Goal: Information Seeking & Learning: Find specific page/section

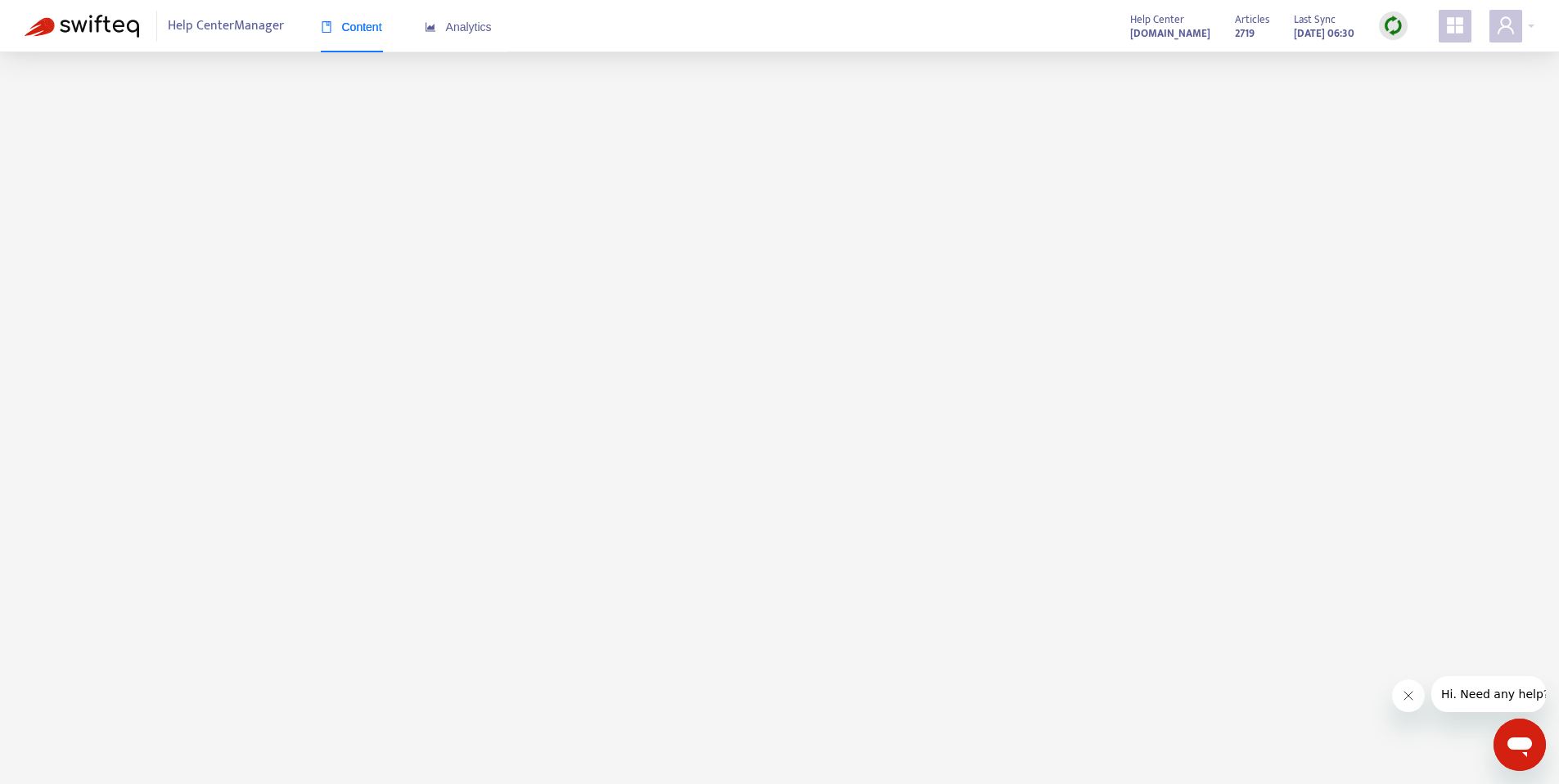
click at [1392, 25] on img at bounding box center [1392, 26] width 20 height 20
click at [1398, 53] on link "Quick Sync" at bounding box center [1426, 59] width 70 height 18
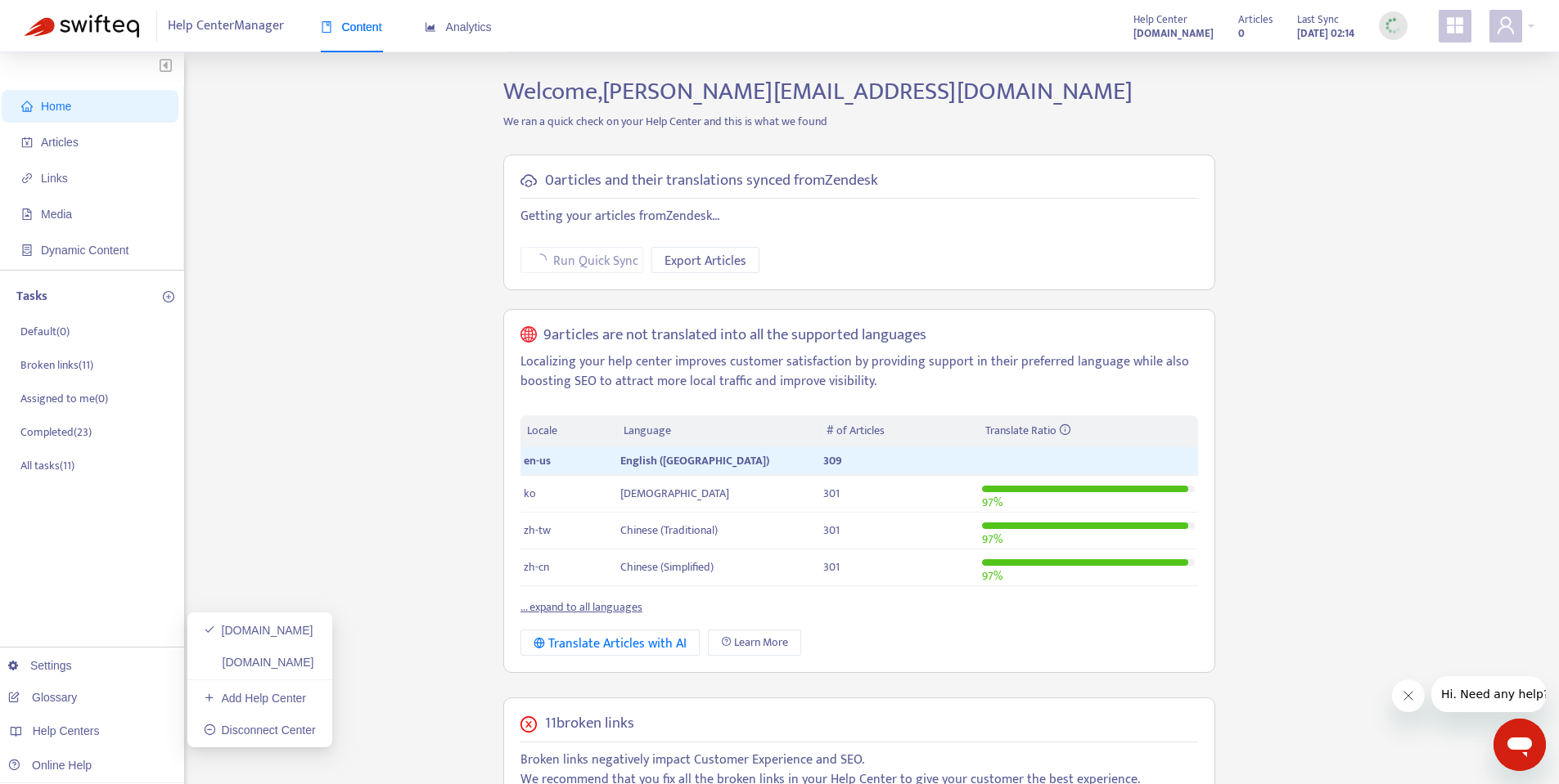
click at [281, 656] on link "[DOMAIN_NAME]" at bounding box center [258, 662] width 110 height 13
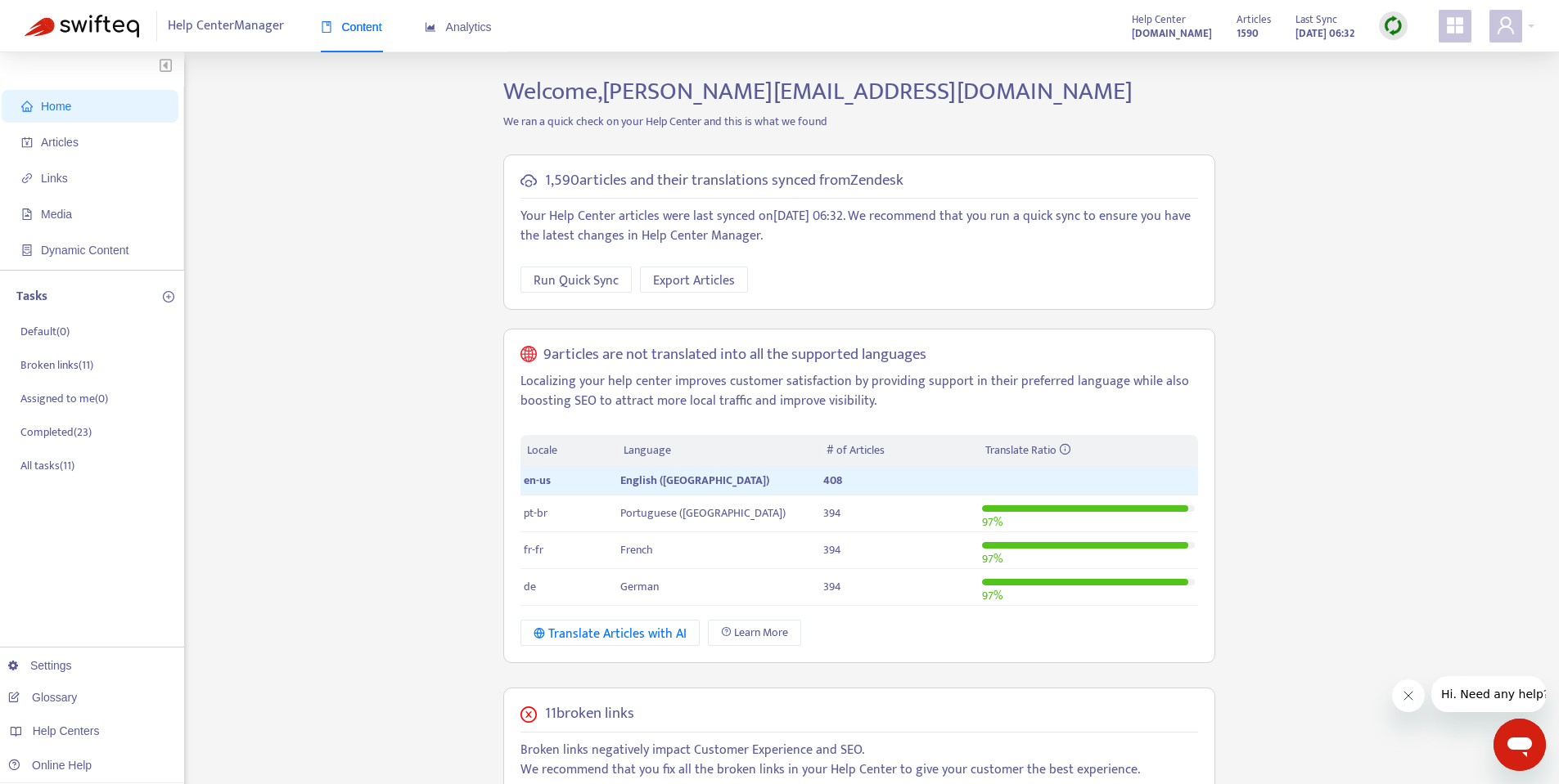
click at [1390, 27] on img at bounding box center [1392, 26] width 20 height 20
click at [1399, 52] on link "Quick Sync" at bounding box center [1426, 59] width 70 height 18
click at [286, 626] on link "[DOMAIN_NAME]" at bounding box center [258, 630] width 110 height 13
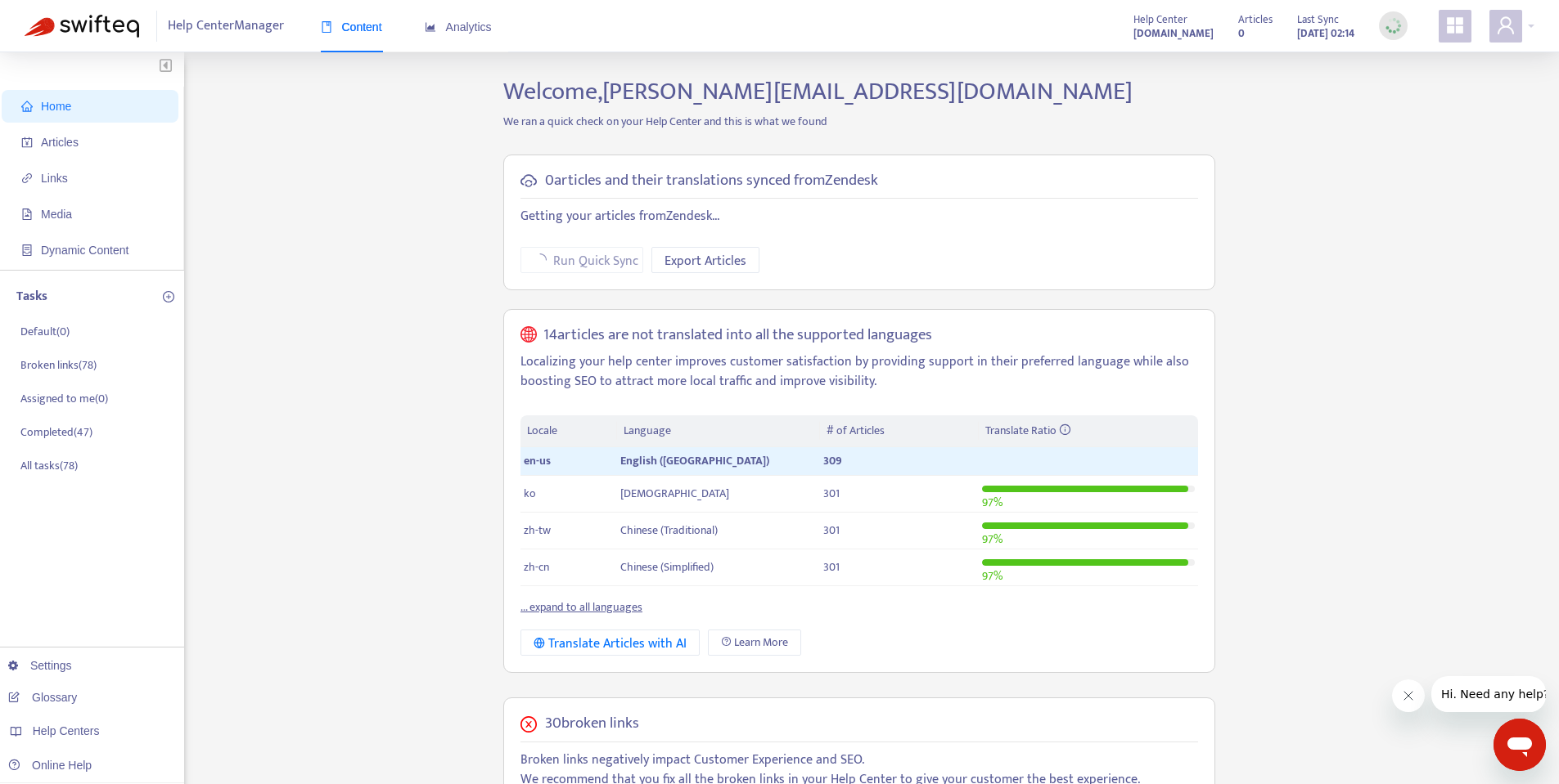
click at [1401, 22] on img at bounding box center [1392, 26] width 20 height 20
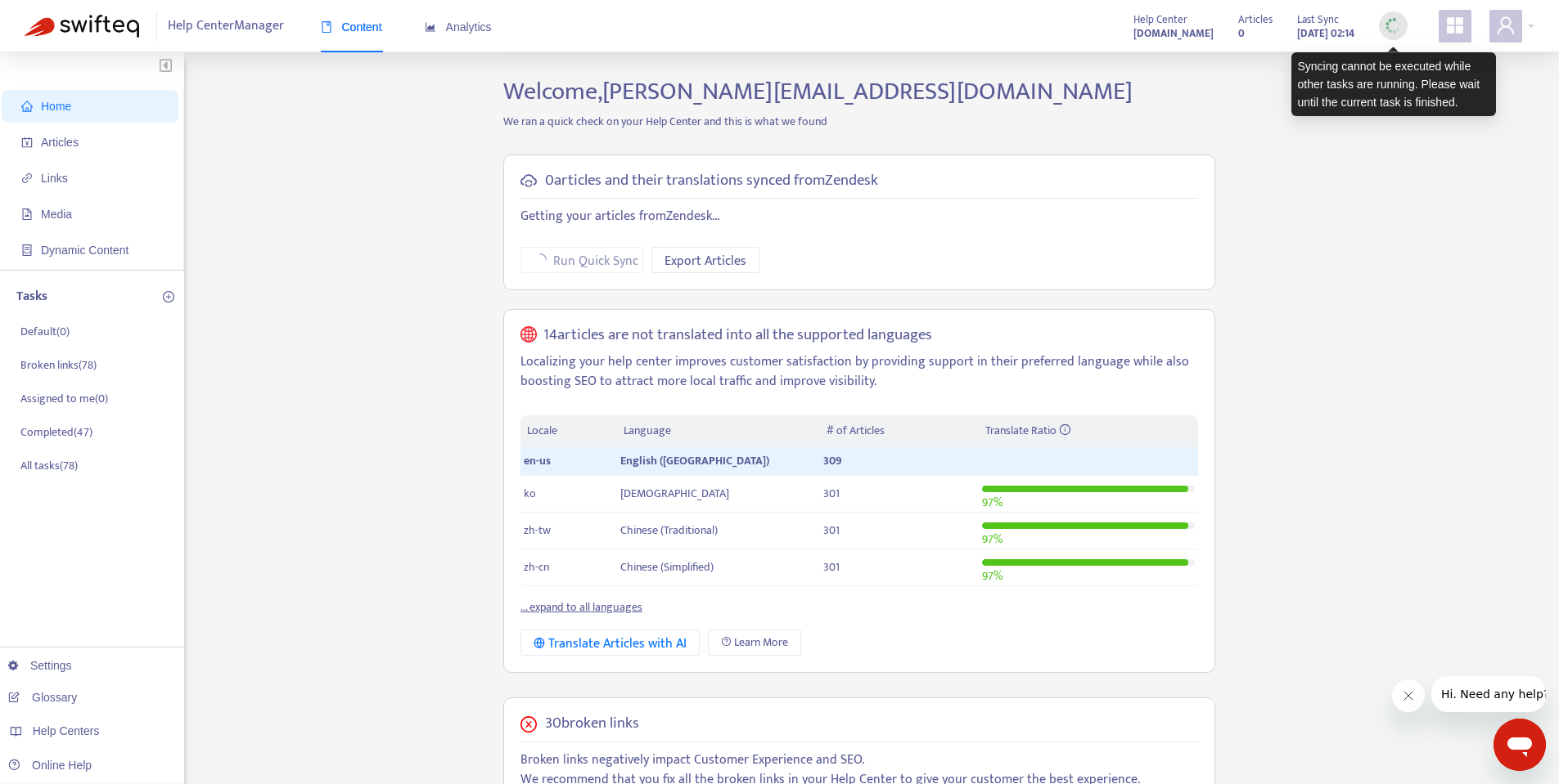
click at [1391, 23] on img at bounding box center [1392, 26] width 20 height 20
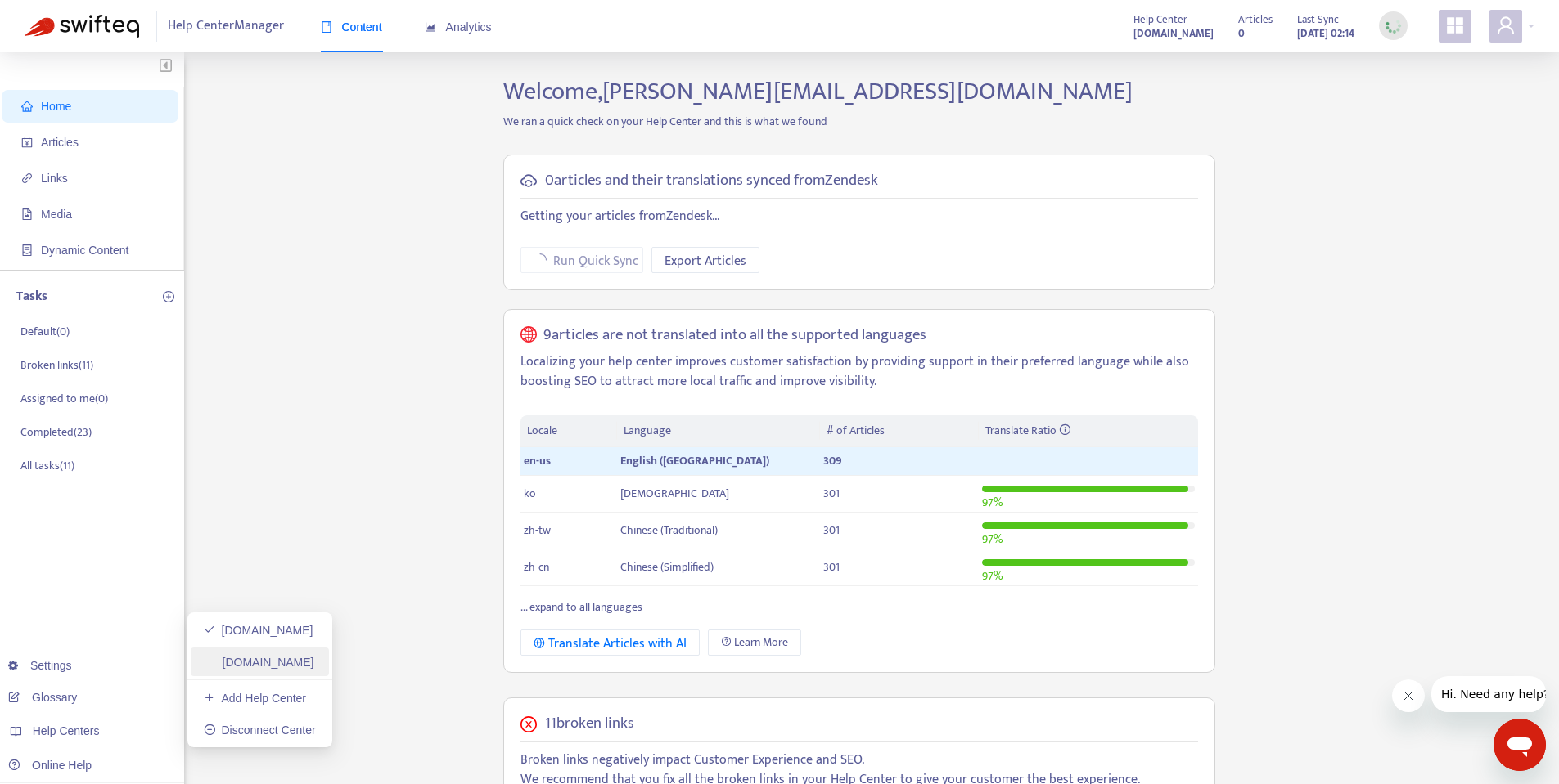
click at [240, 664] on link "[DOMAIN_NAME]" at bounding box center [258, 662] width 110 height 13
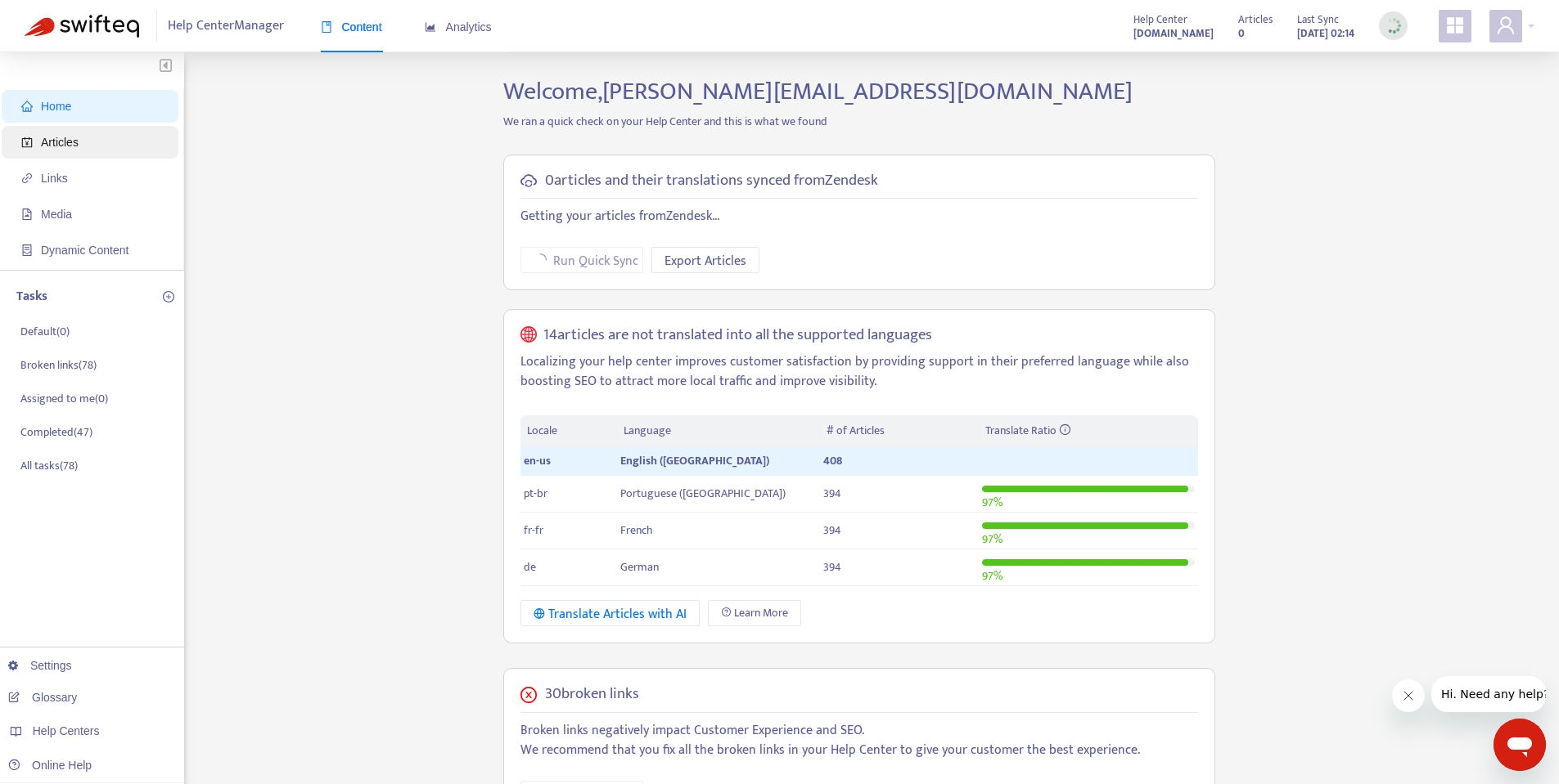
click at [48, 152] on span "Articles" at bounding box center [93, 142] width 144 height 33
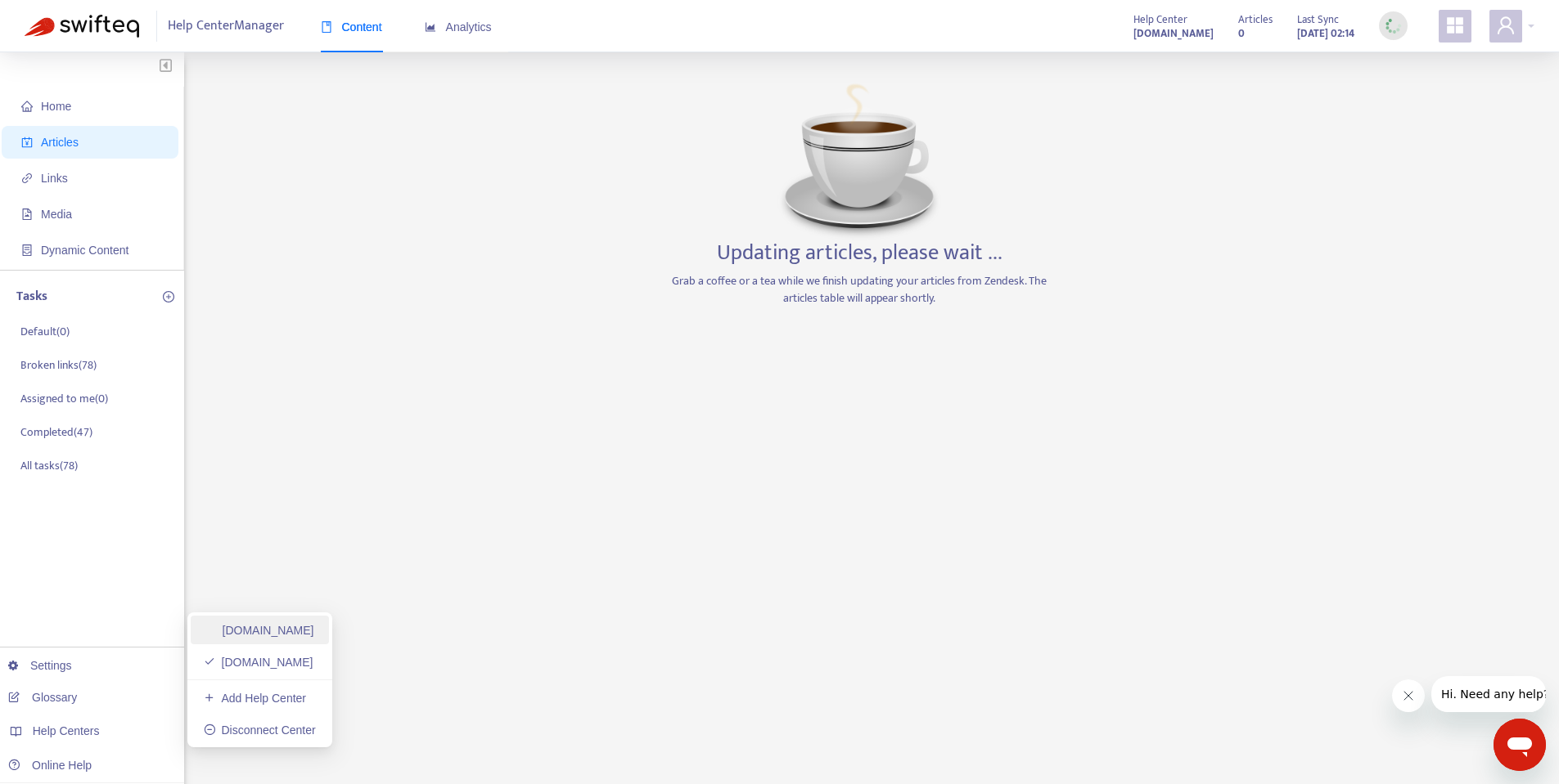
click at [297, 624] on link "[DOMAIN_NAME]" at bounding box center [258, 630] width 110 height 13
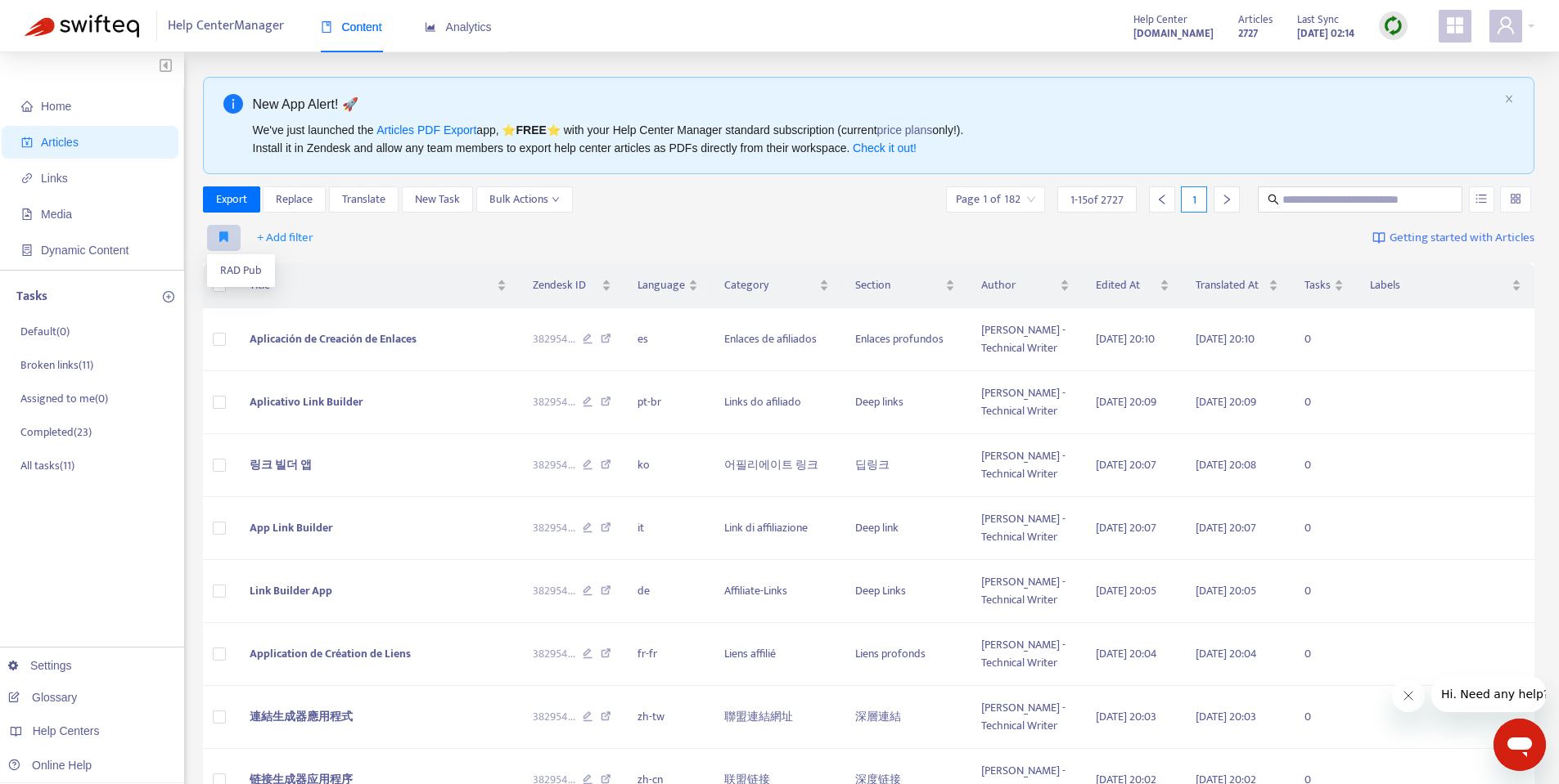
click at [221, 239] on icon "button" at bounding box center [224, 237] width 9 height 12
click at [226, 272] on span "RAD Pub" at bounding box center [241, 270] width 41 height 18
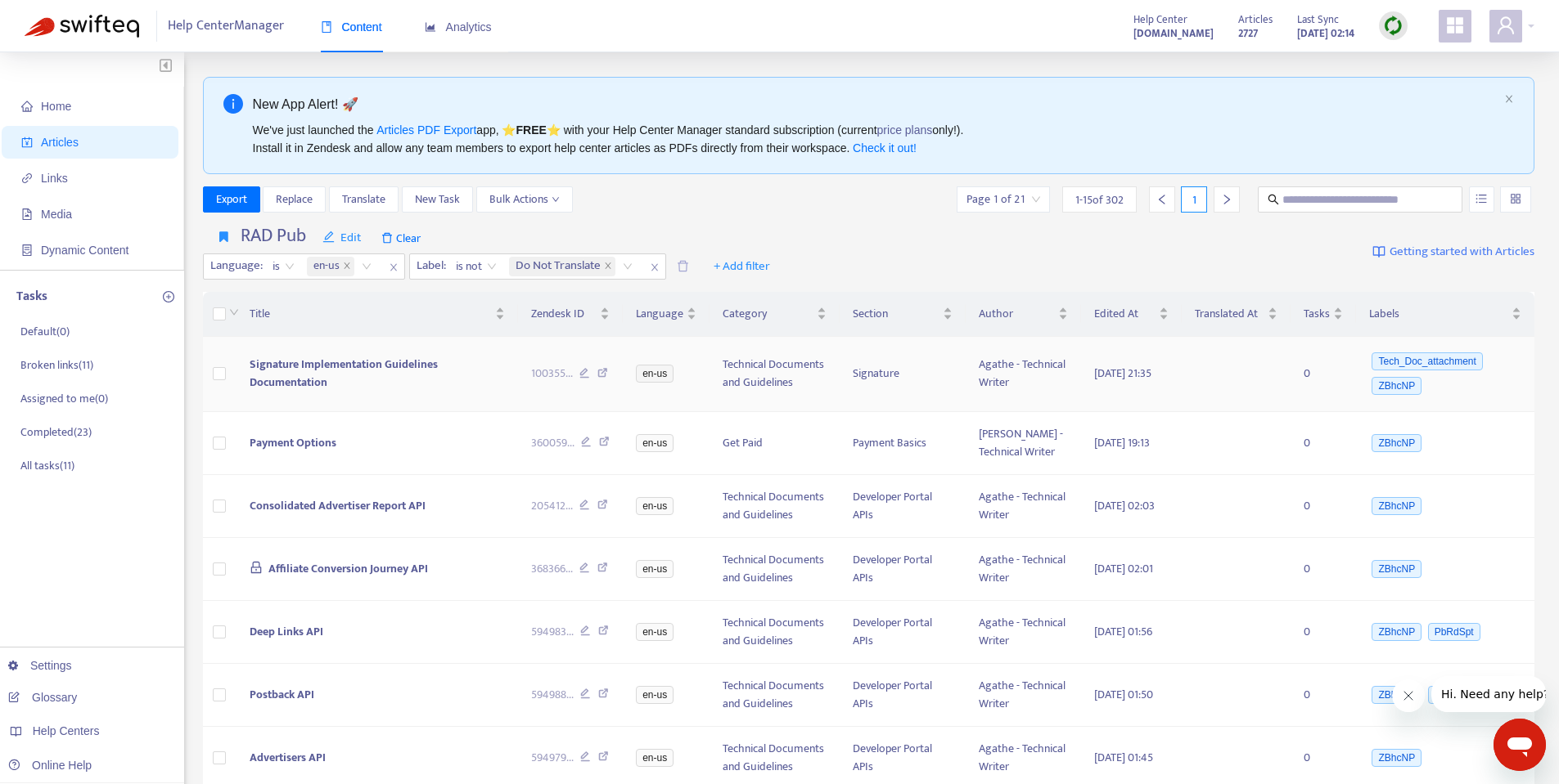
click at [302, 366] on span "Signature Implementation Guidelines Documentation" at bounding box center [344, 374] width 189 height 37
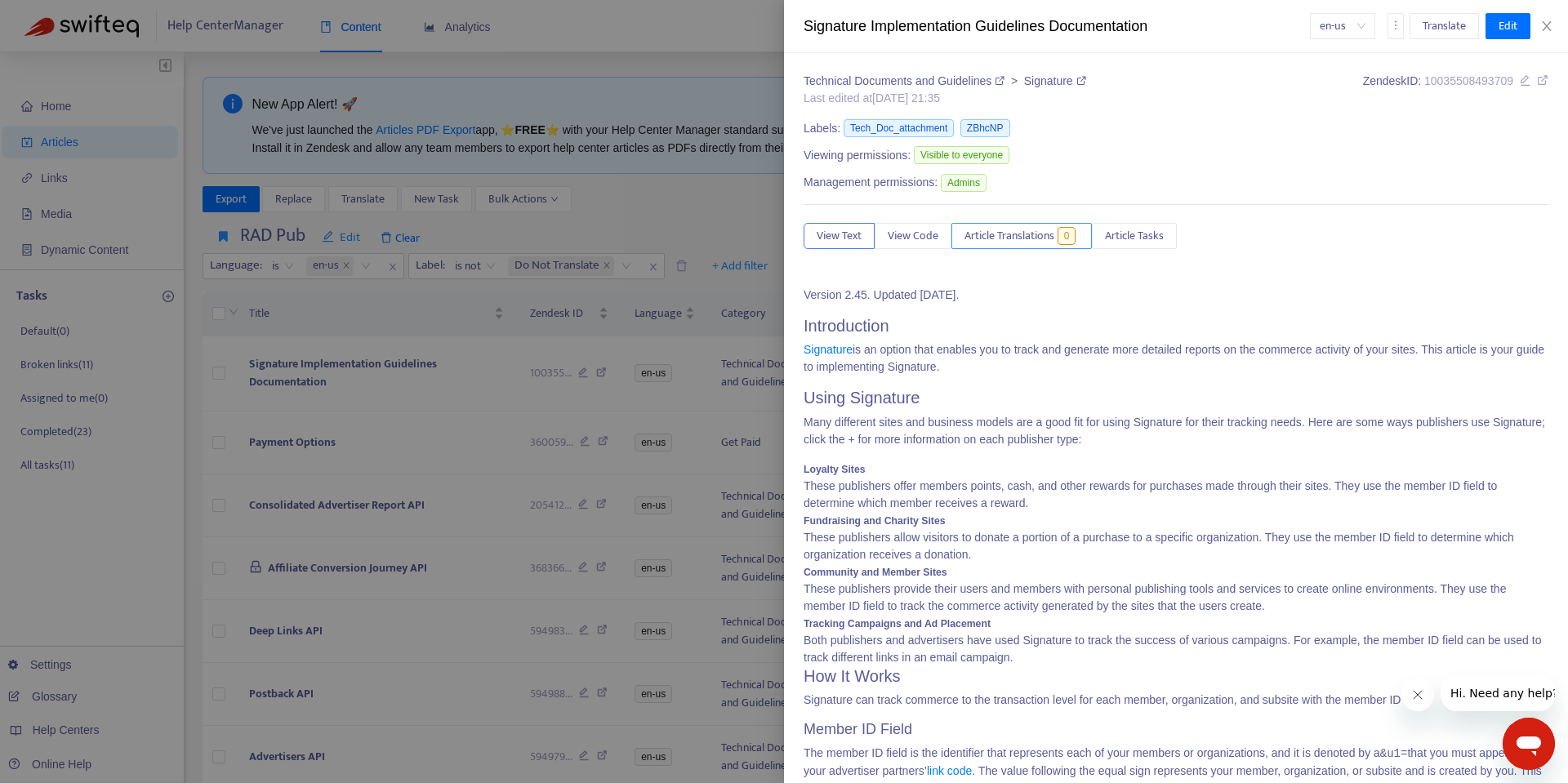
click at [988, 238] on span "Article Translations" at bounding box center [1009, 236] width 90 height 18
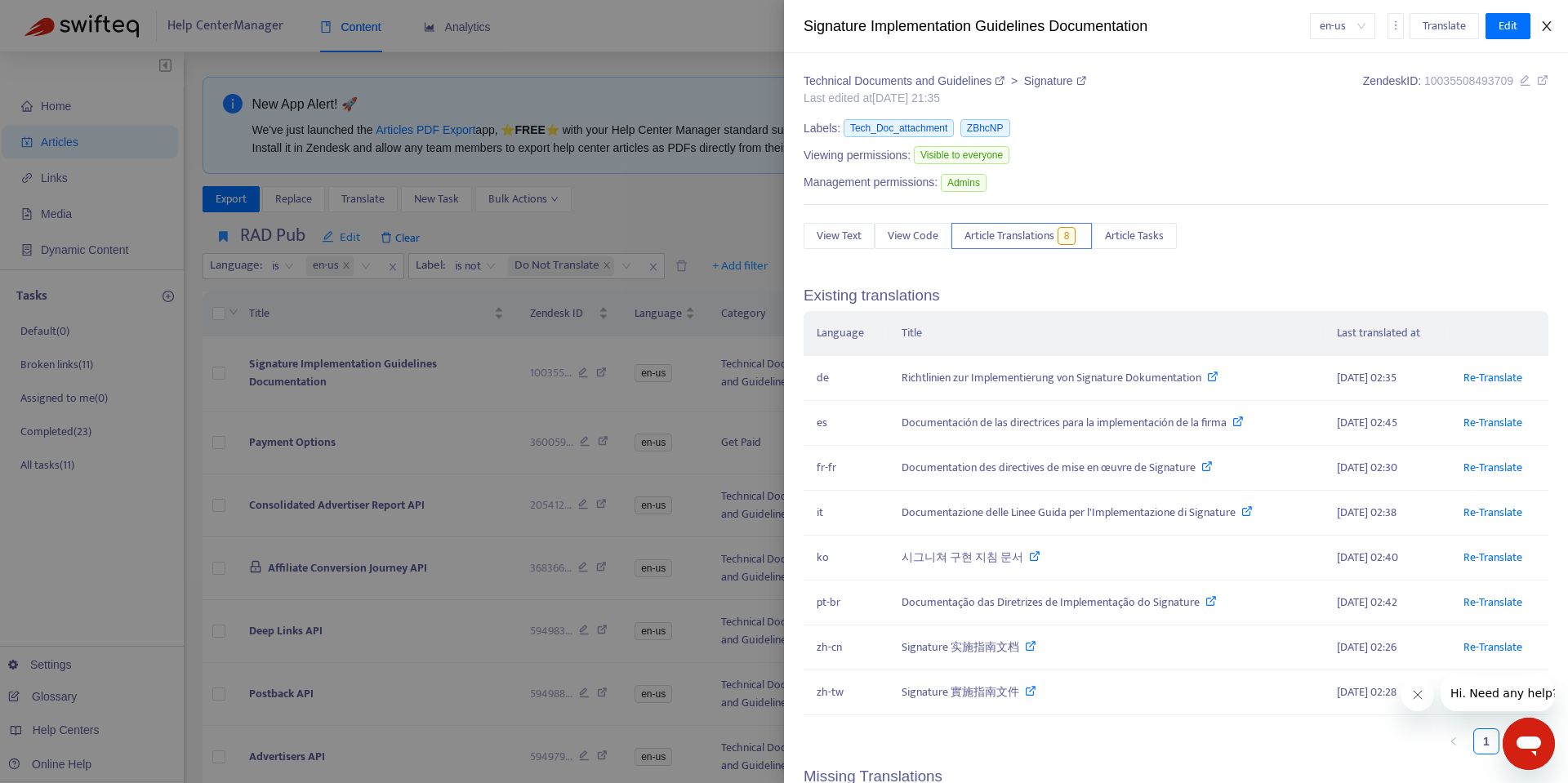
click at [1549, 26] on icon "close" at bounding box center [1547, 26] width 13 height 13
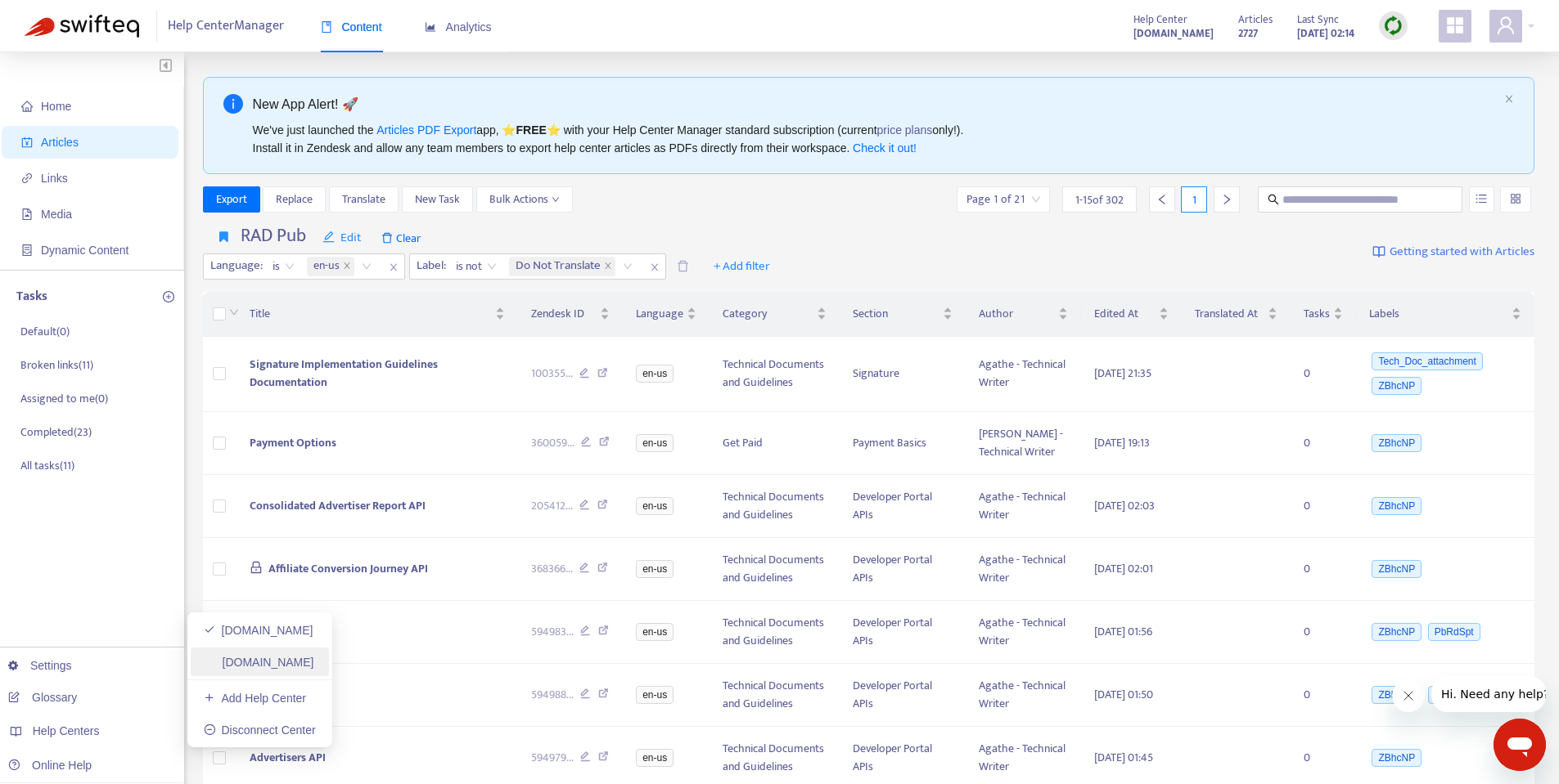
click at [249, 669] on link "[DOMAIN_NAME]" at bounding box center [258, 662] width 110 height 13
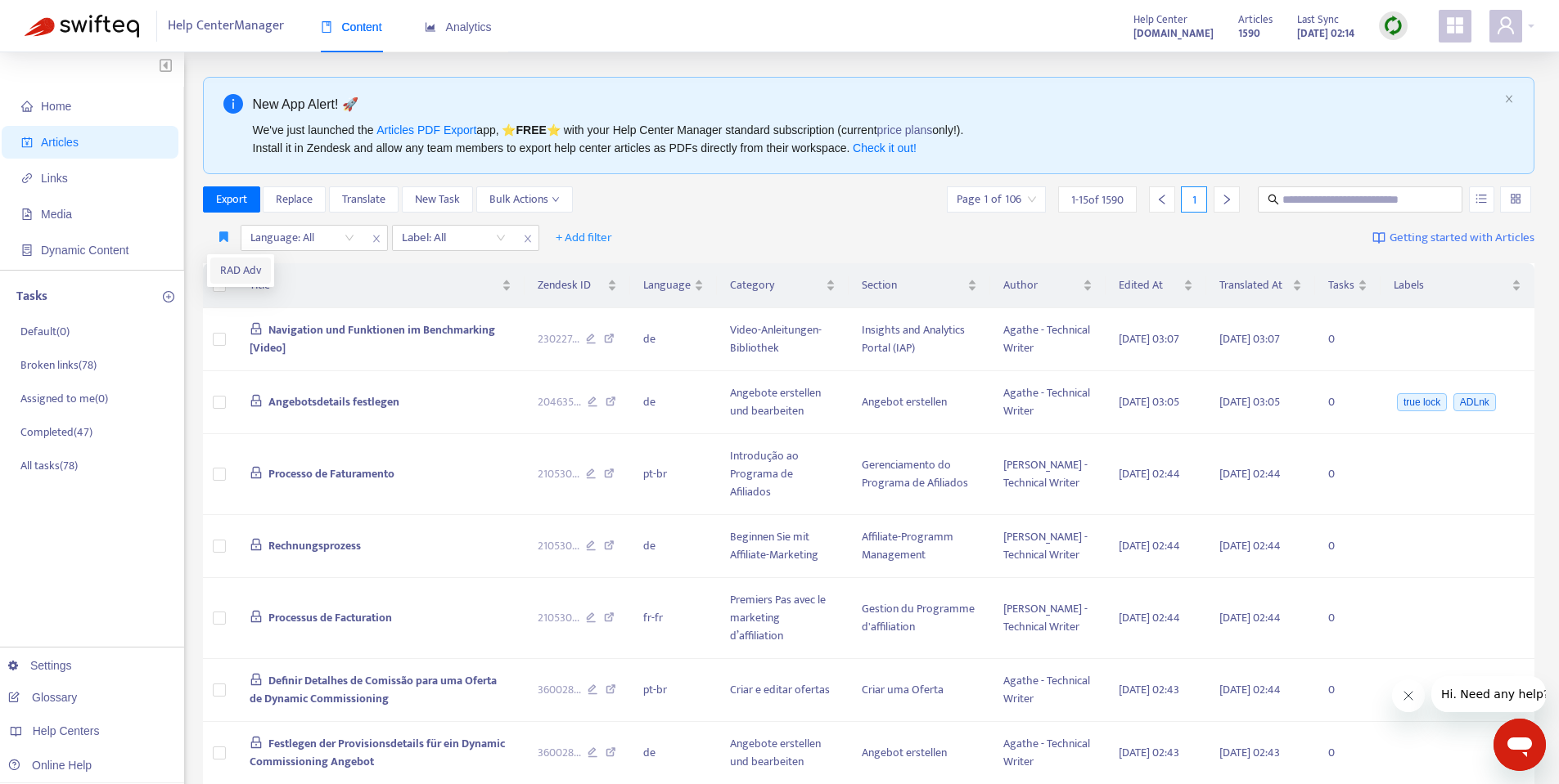
click at [233, 267] on span "RAD Adv" at bounding box center [241, 270] width 41 height 18
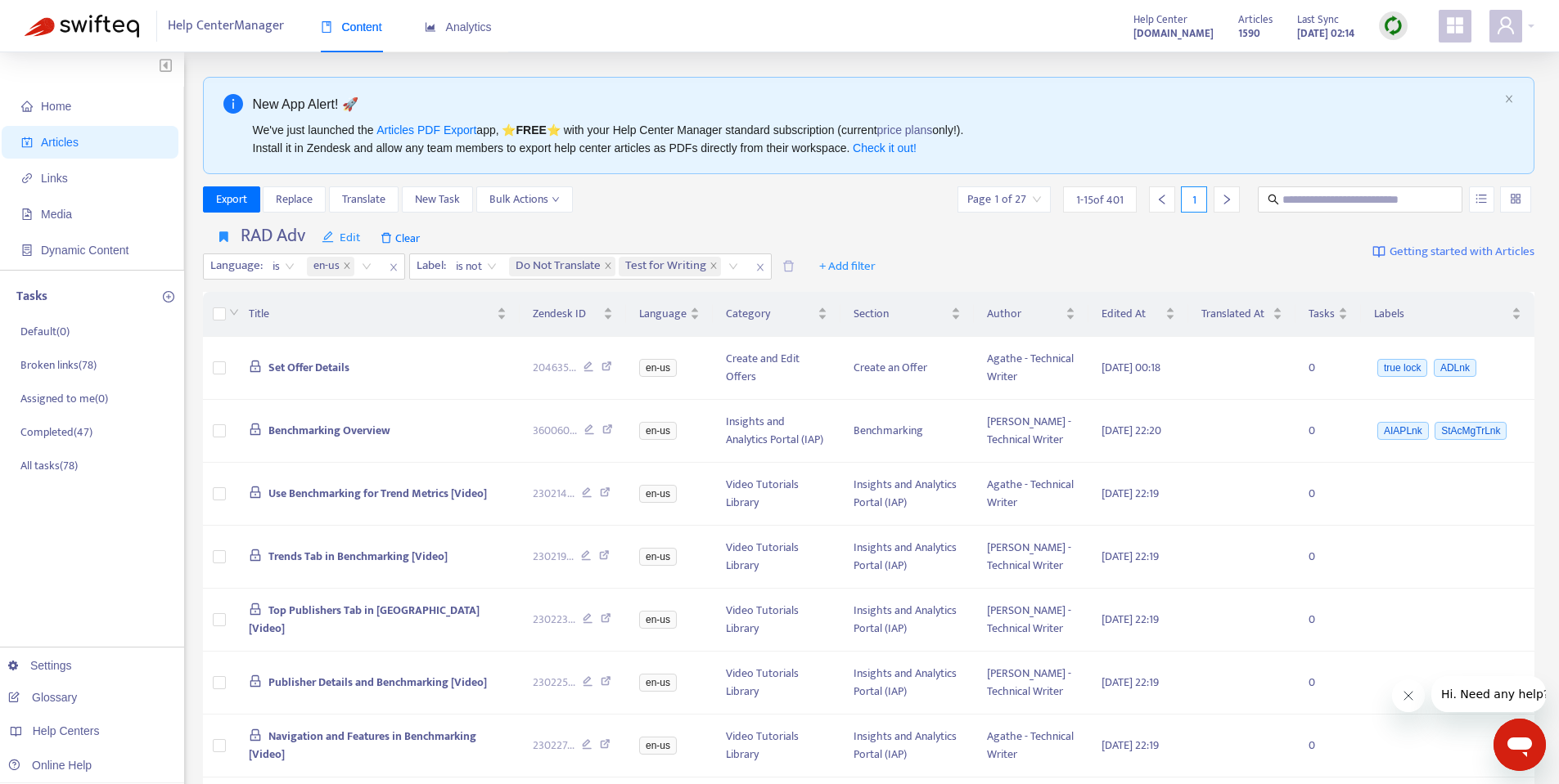
click at [1391, 19] on img at bounding box center [1392, 26] width 20 height 20
click at [1410, 57] on link "Quick Sync" at bounding box center [1426, 59] width 70 height 18
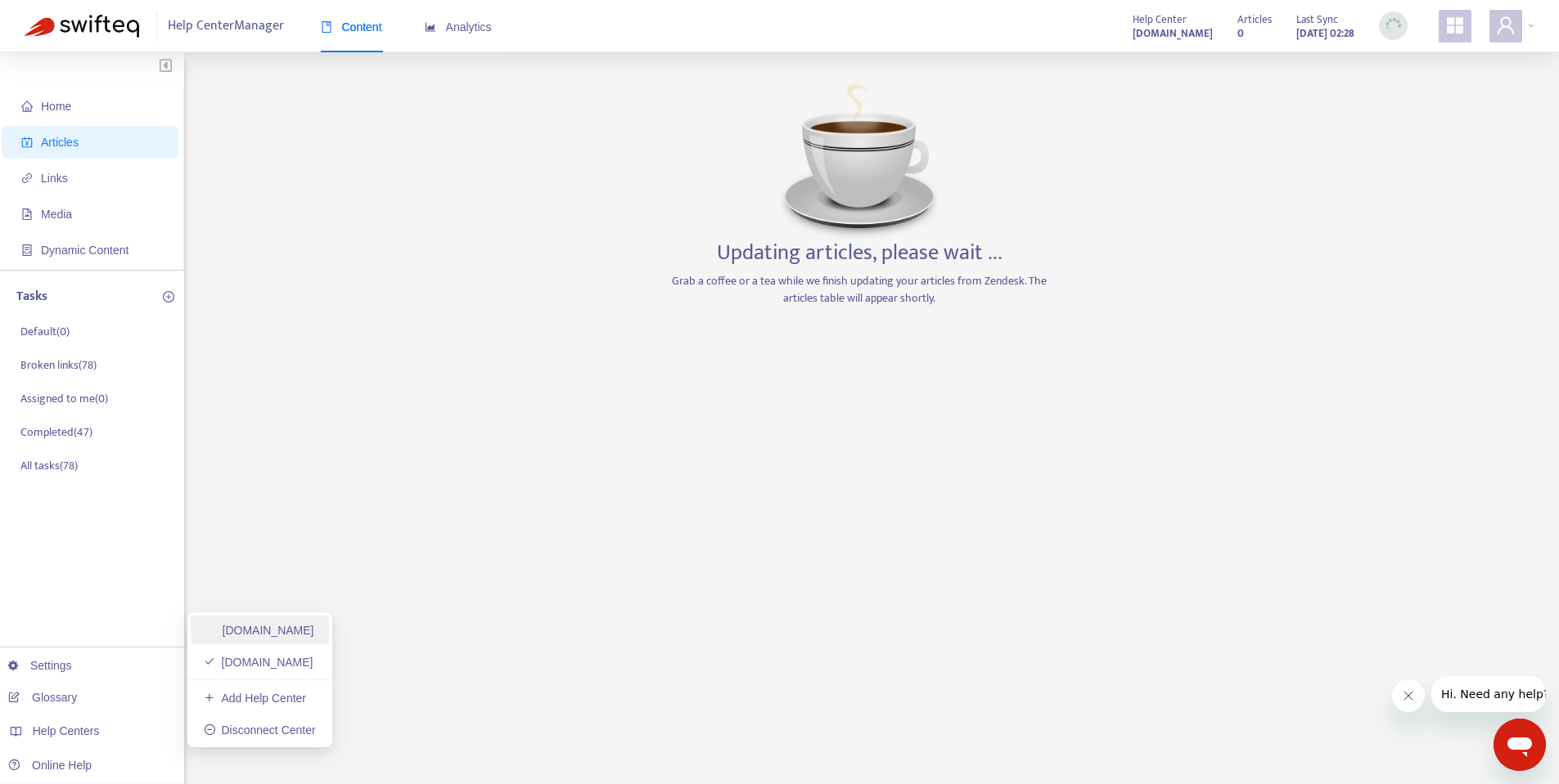
click at [262, 629] on link "[DOMAIN_NAME]" at bounding box center [258, 630] width 110 height 13
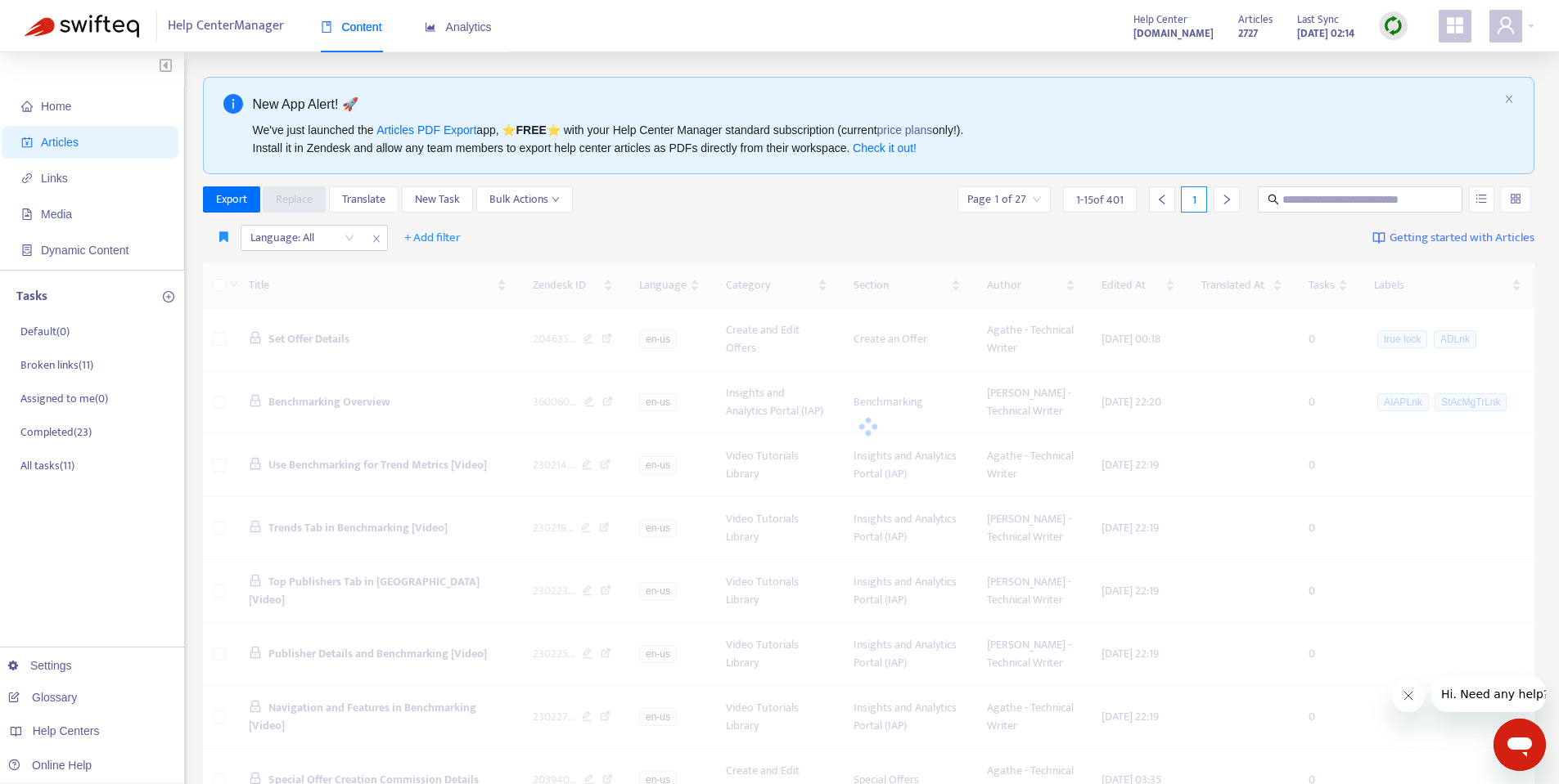
click at [1385, 26] on img at bounding box center [1392, 26] width 20 height 20
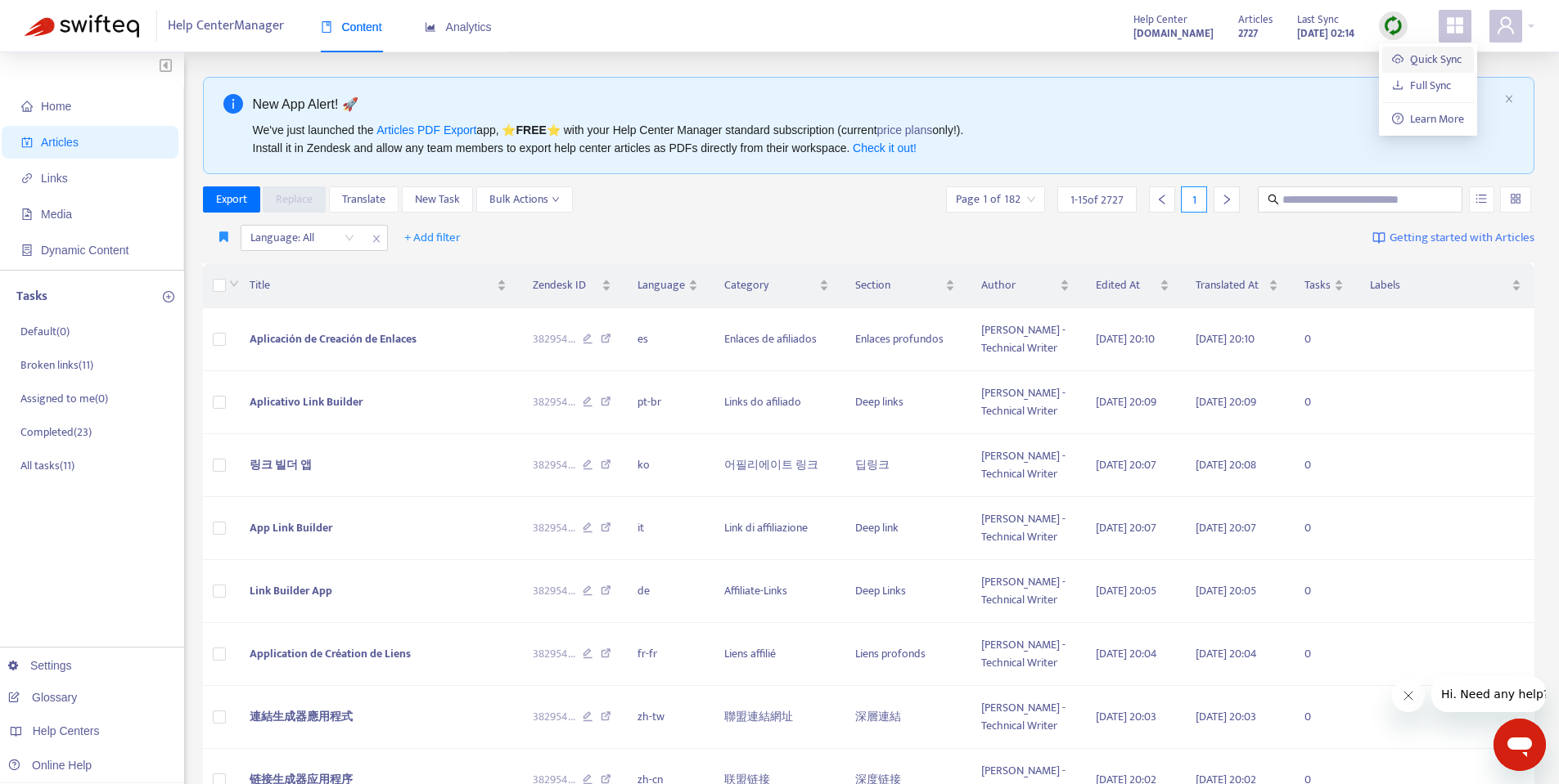
click at [1399, 54] on link "Quick Sync" at bounding box center [1426, 59] width 70 height 18
click at [222, 265] on span "RAD Pub" at bounding box center [241, 270] width 41 height 18
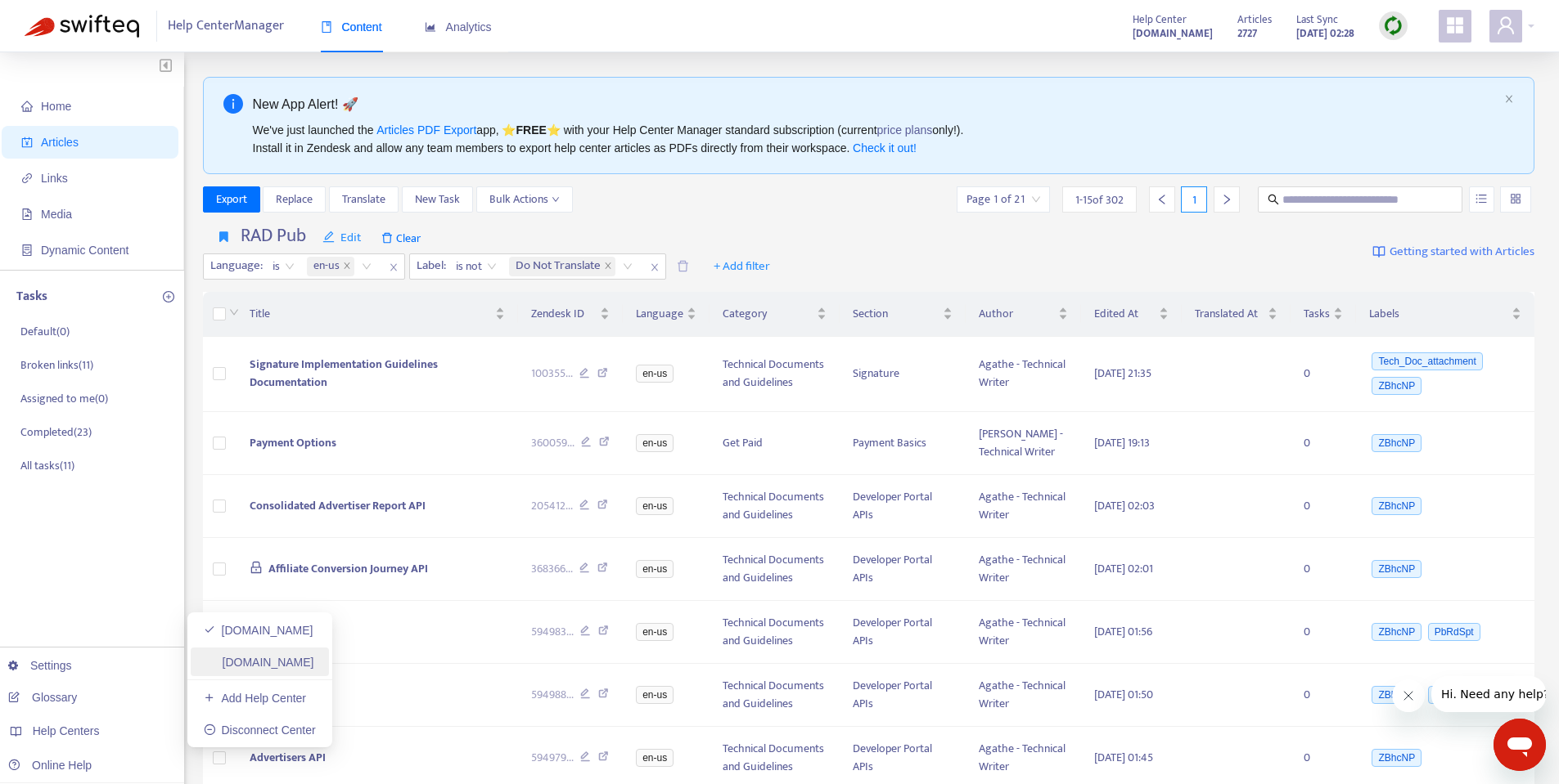
click at [256, 668] on link "[DOMAIN_NAME]" at bounding box center [258, 662] width 110 height 13
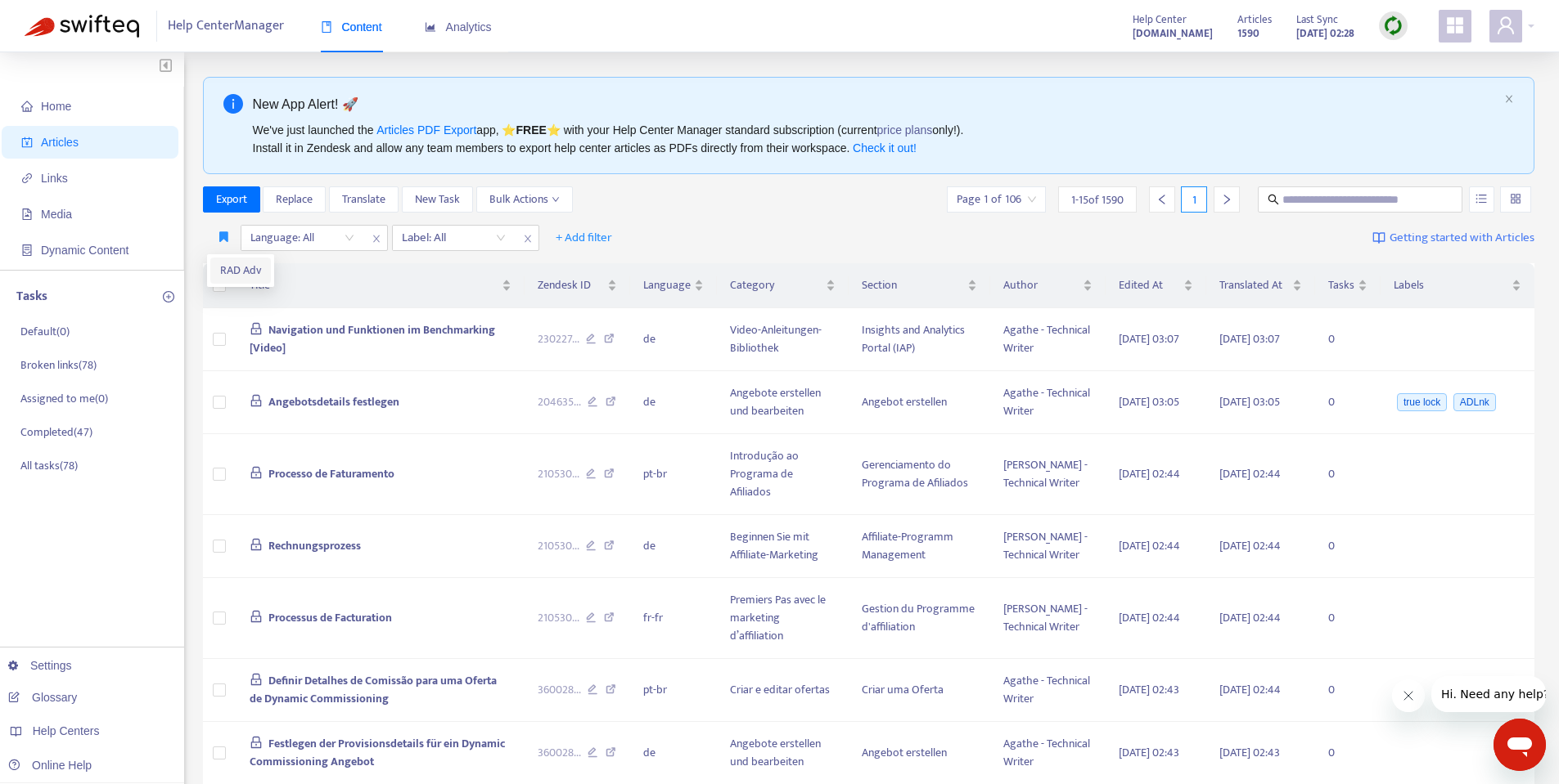
click at [236, 271] on span "RAD Adv" at bounding box center [241, 270] width 41 height 18
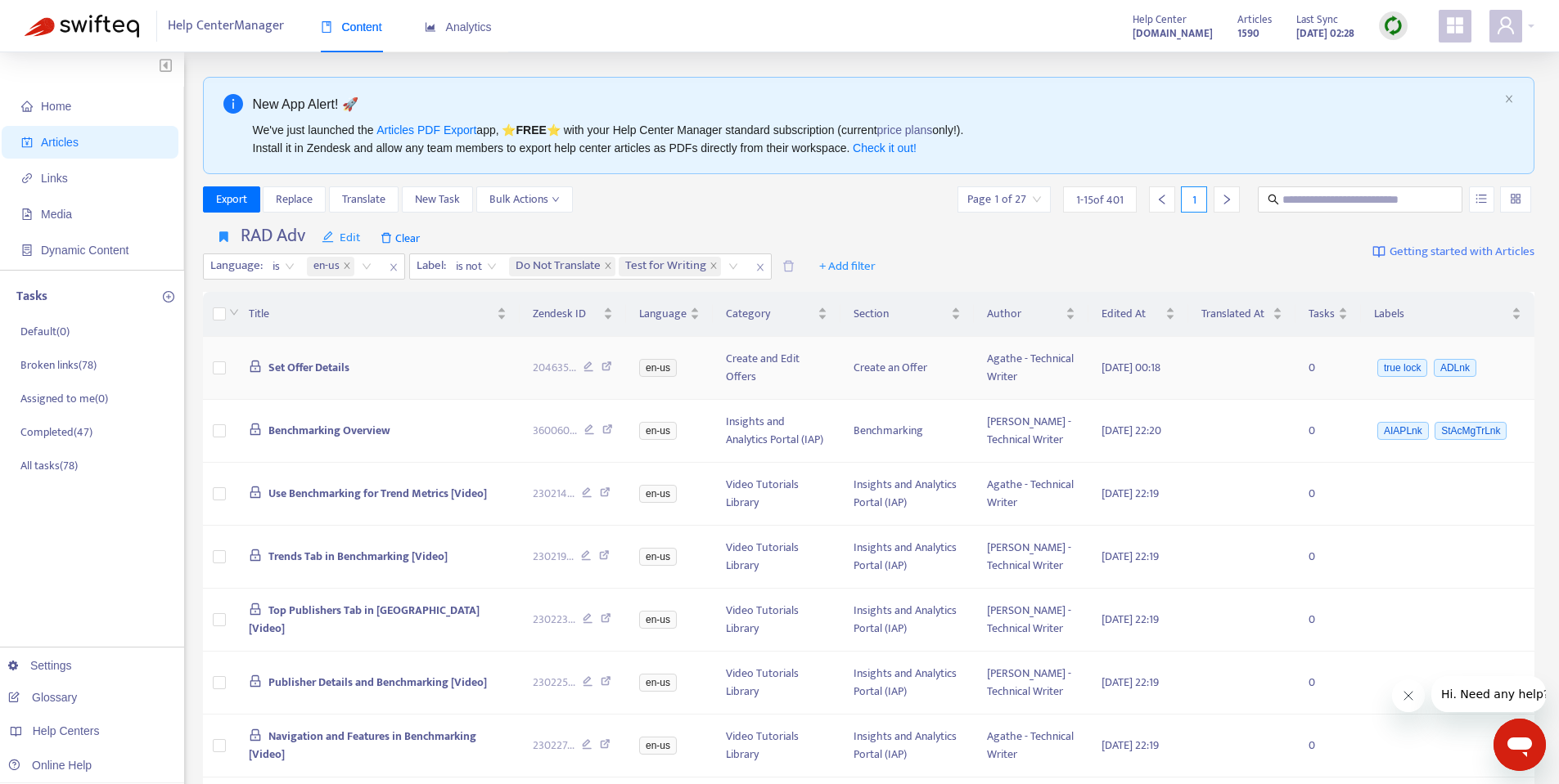
click at [279, 377] on span "Set Offer Details" at bounding box center [309, 367] width 81 height 18
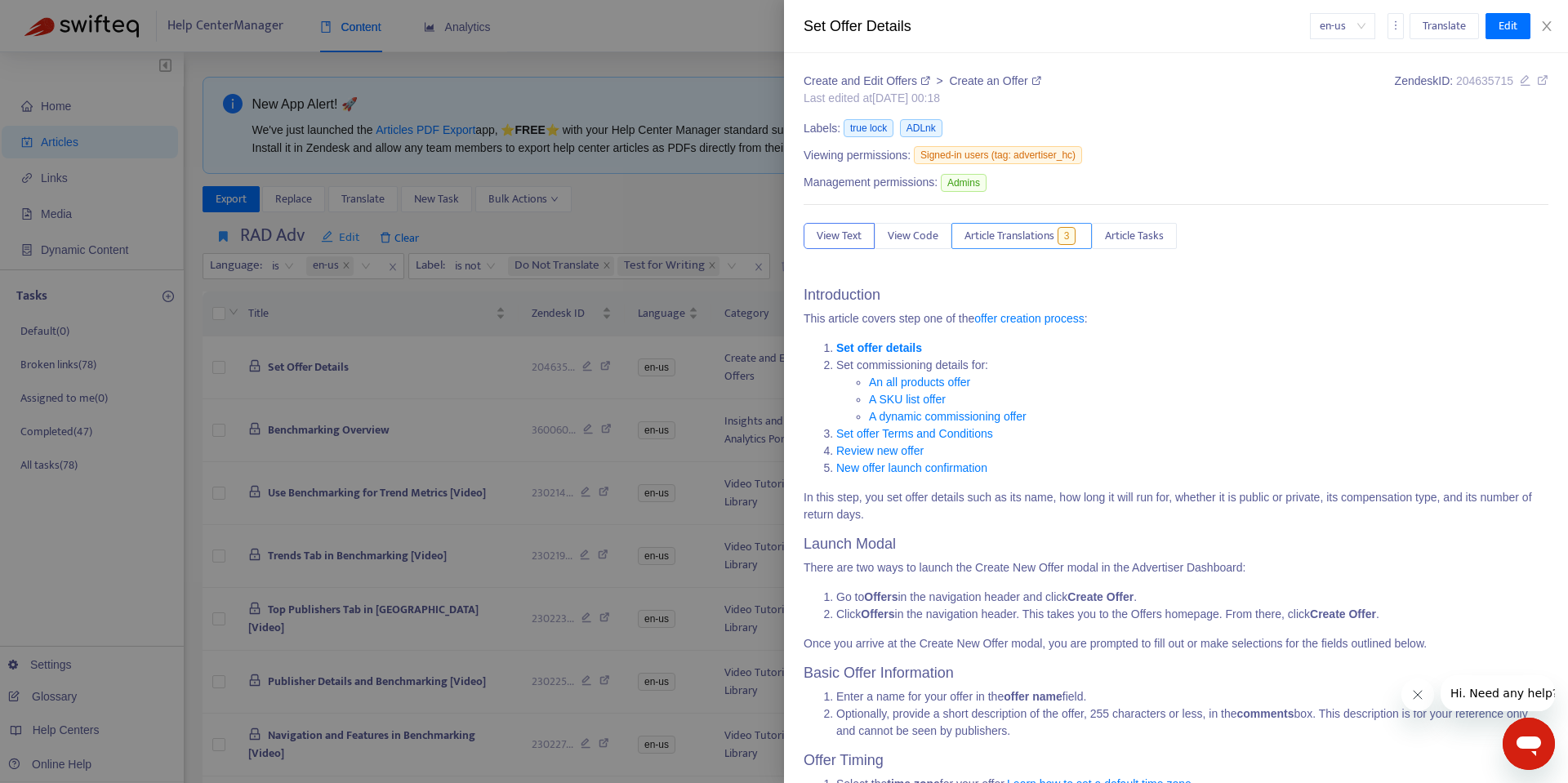
click at [1006, 237] on span "Article Translations" at bounding box center [1009, 236] width 90 height 18
